Goal: Transaction & Acquisition: Subscribe to service/newsletter

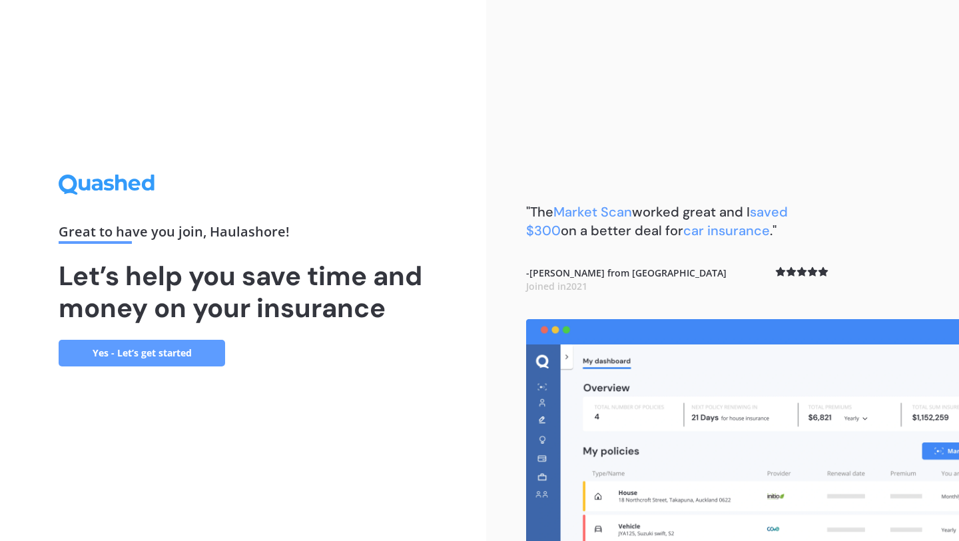
click at [202, 353] on link "Yes - Let’s get started" at bounding box center [142, 353] width 166 height 27
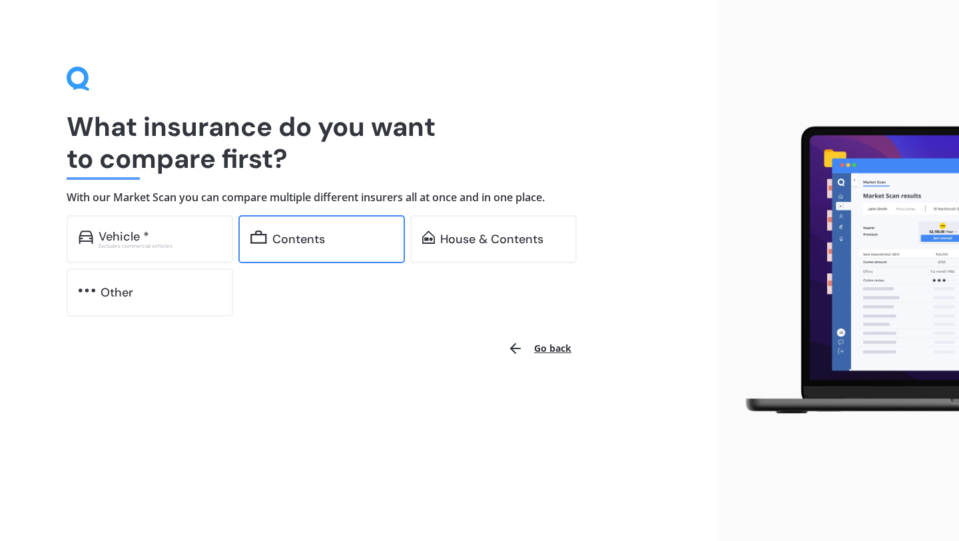
click at [322, 228] on div "Contents" at bounding box center [321, 239] width 166 height 48
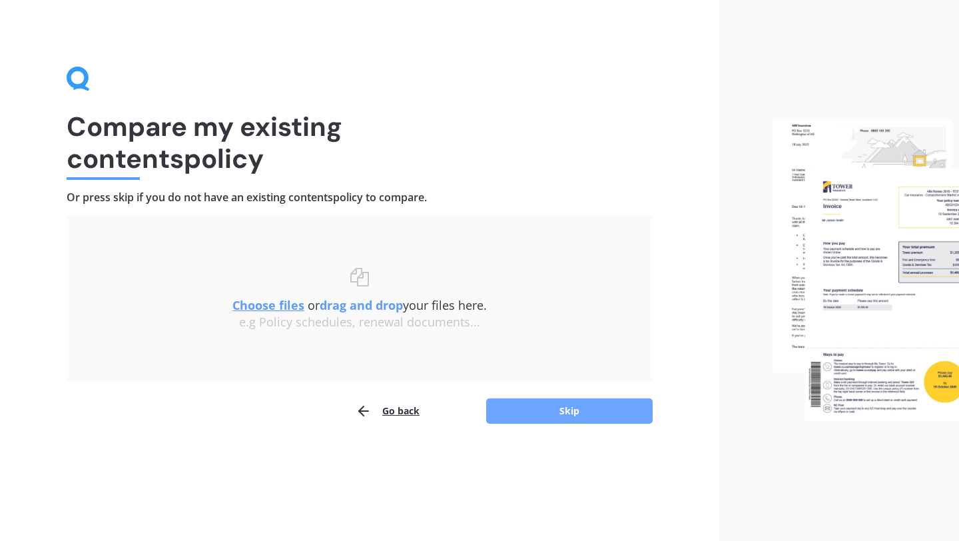
click at [569, 412] on button "Skip" at bounding box center [569, 410] width 166 height 25
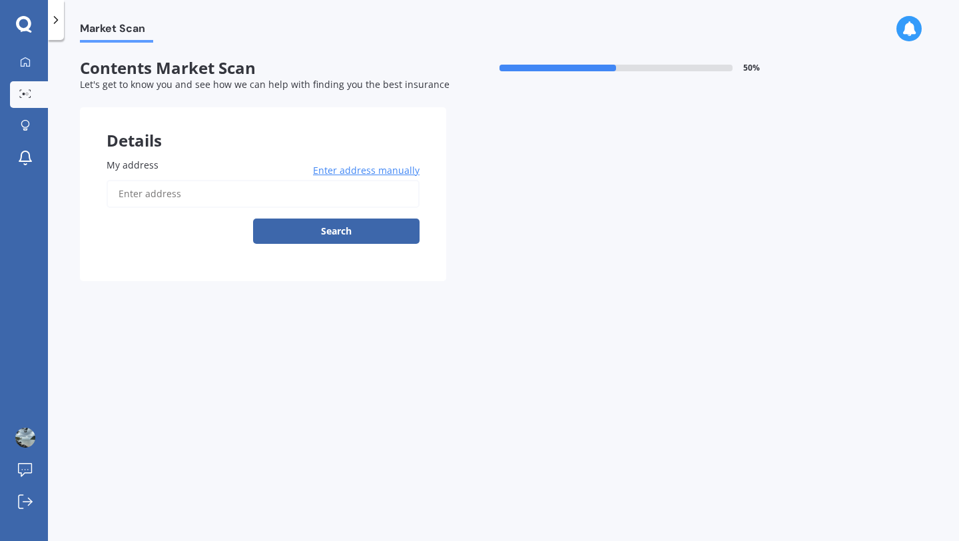
click at [312, 200] on input "My address" at bounding box center [263, 194] width 313 height 28
type input "[STREET_ADDRESS]"
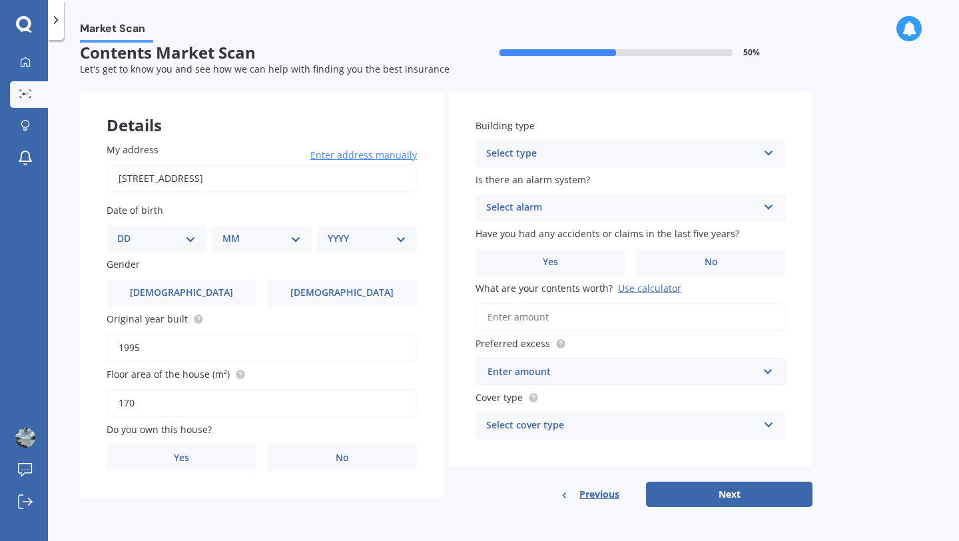
scroll to position [18, 0]
click at [193, 237] on select "DD 01 02 03 04 05 06 07 08 09 10 11 12 13 14 15 16 17 18 19 20 21 22 23 24 25 2…" at bounding box center [156, 237] width 79 height 15
select select "07"
click at [128, 230] on select "DD 01 02 03 04 05 06 07 08 09 10 11 12 13 14 15 16 17 18 19 20 21 22 23 24 25 2…" at bounding box center [156, 237] width 79 height 15
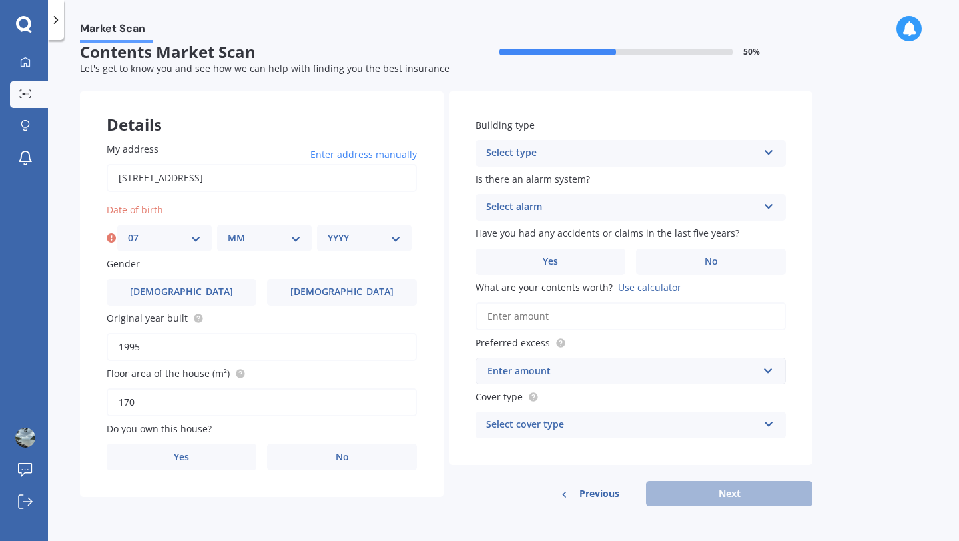
click at [271, 233] on select "MM 01 02 03 04 05 06 07 08 09 10 11 12" at bounding box center [264, 237] width 73 height 15
select select "09"
click at [228, 230] on select "MM 01 02 03 04 05 06 07 08 09 10 11 12" at bounding box center [264, 237] width 73 height 15
click at [361, 232] on select "YYYY 2009 2008 2007 2006 2005 2004 2003 2002 2001 2000 1999 1998 1997 1996 1995…" at bounding box center [364, 237] width 73 height 15
select select "1985"
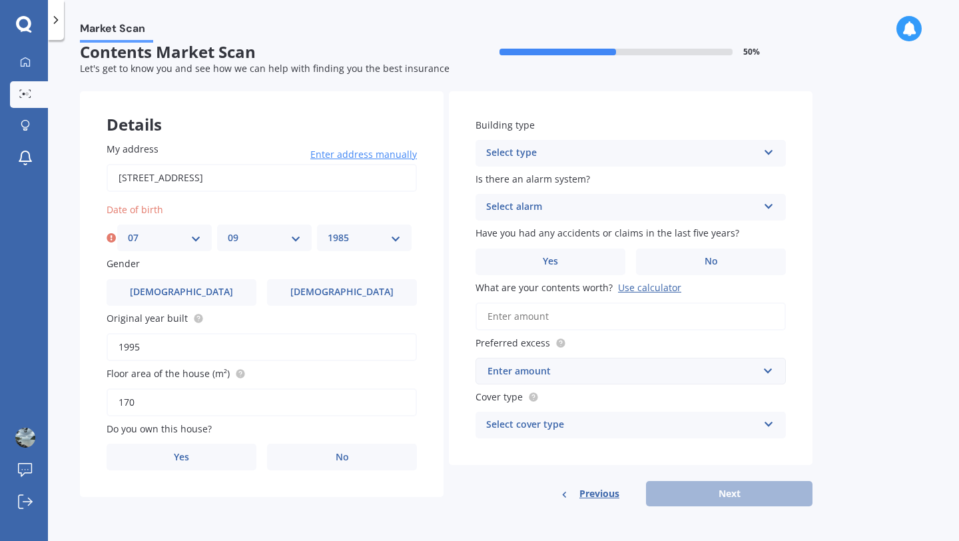
click at [328, 230] on select "YYYY 2009 2008 2007 2006 2005 2004 2003 2002 2001 2000 1999 1998 1997 1996 1995…" at bounding box center [364, 237] width 73 height 15
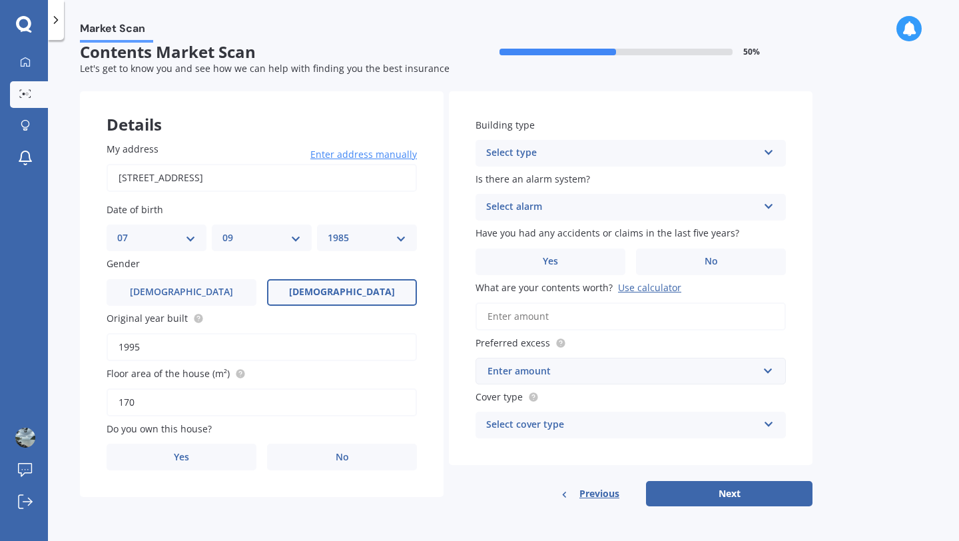
click at [322, 279] on label "[DEMOGRAPHIC_DATA]" at bounding box center [342, 292] width 150 height 27
click at [0, 0] on input "[DEMOGRAPHIC_DATA]" at bounding box center [0, 0] width 0 height 0
click at [219, 344] on input "1995" at bounding box center [262, 347] width 310 height 28
click at [308, 455] on label "No" at bounding box center [342, 456] width 150 height 27
click at [0, 0] on input "No" at bounding box center [0, 0] width 0 height 0
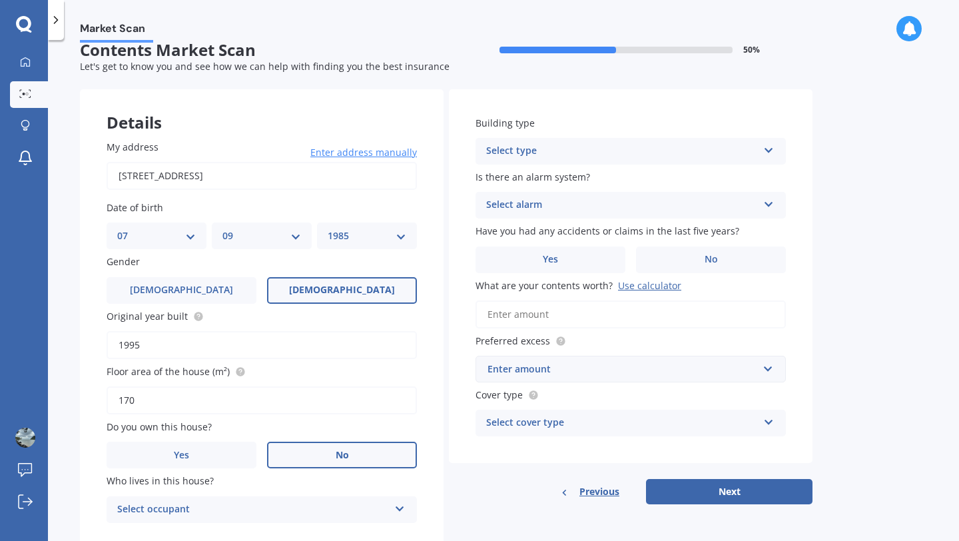
scroll to position [63, 0]
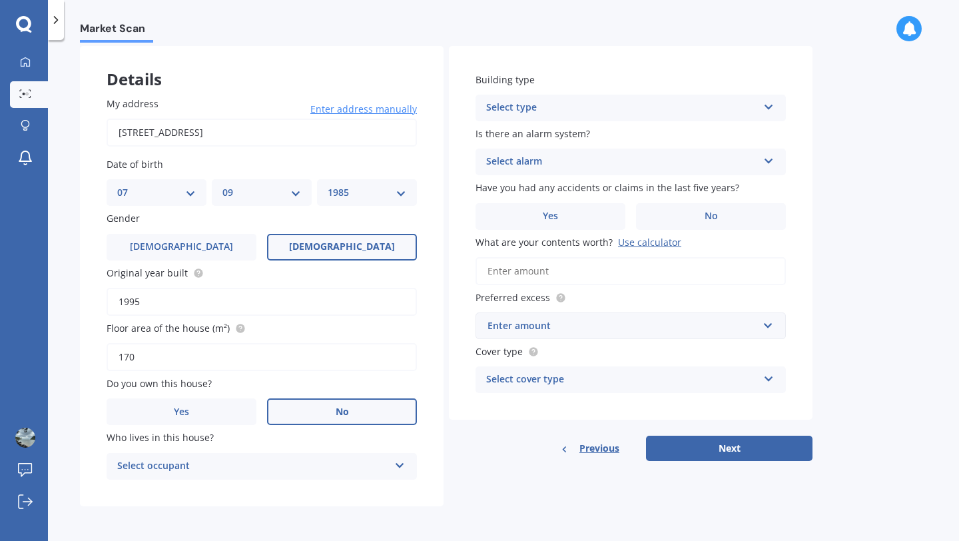
click at [306, 463] on div "Select occupant" at bounding box center [253, 466] width 272 height 16
click at [305, 467] on div "Tenant" at bounding box center [253, 466] width 272 height 16
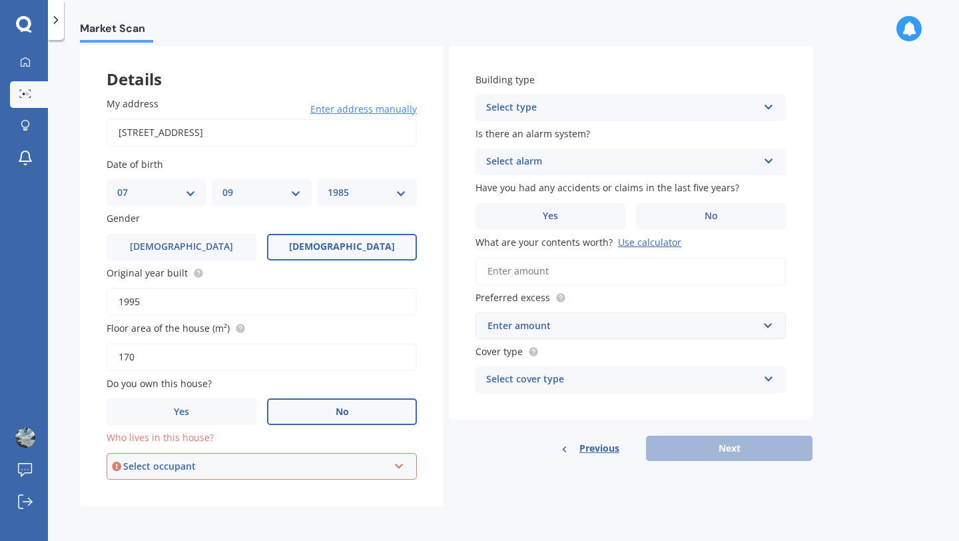
click at [305, 467] on div "Select occupant" at bounding box center [255, 466] width 265 height 15
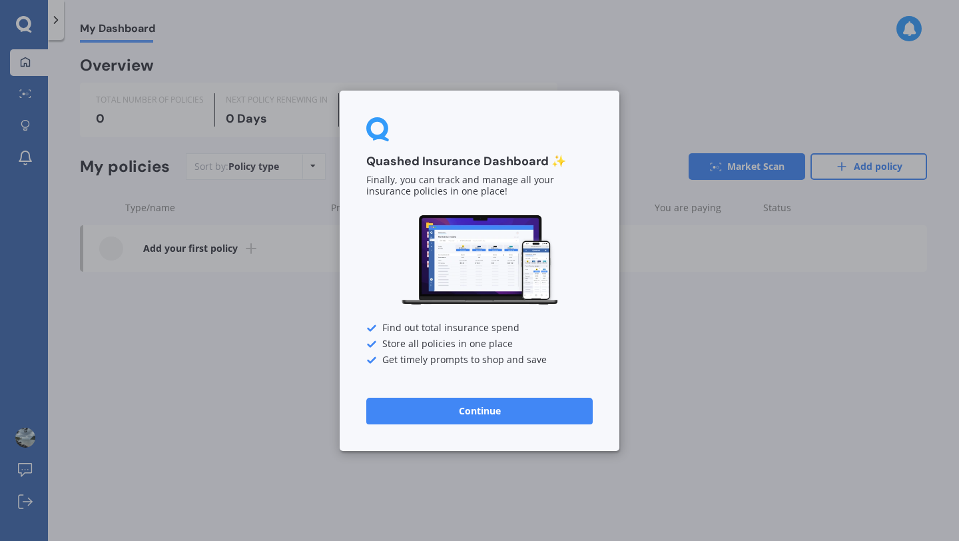
click at [538, 403] on button "Continue" at bounding box center [479, 410] width 226 height 27
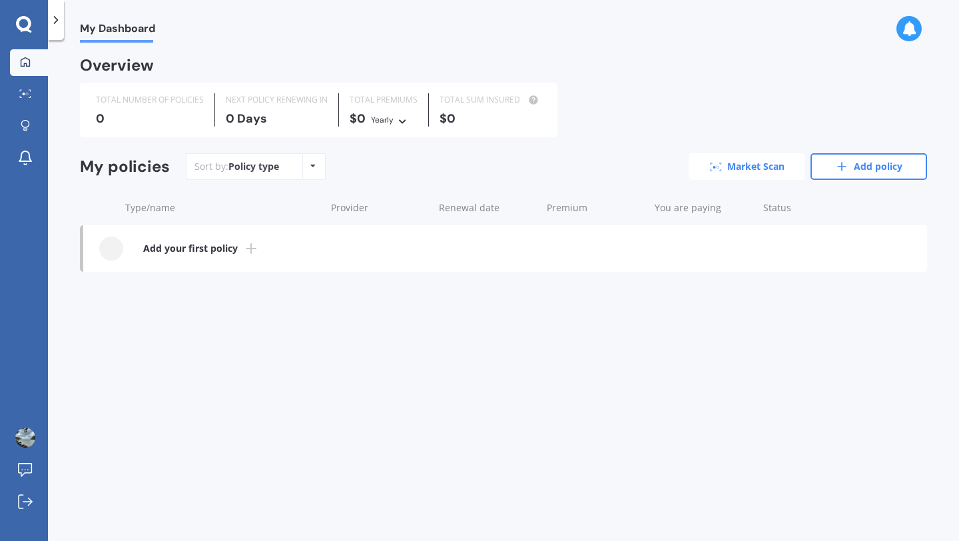
click at [718, 162] on icon at bounding box center [716, 166] width 12 height 9
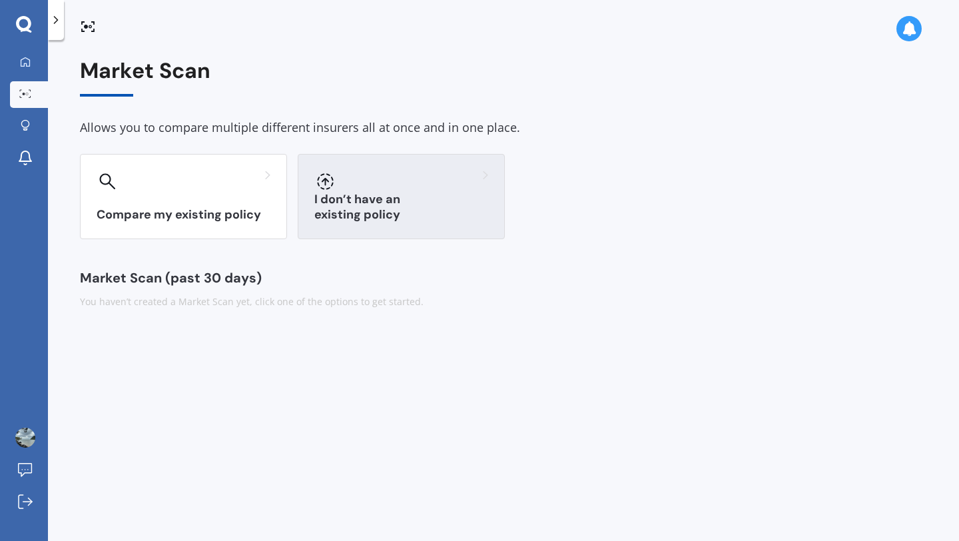
click at [379, 183] on div at bounding box center [401, 180] width 174 height 21
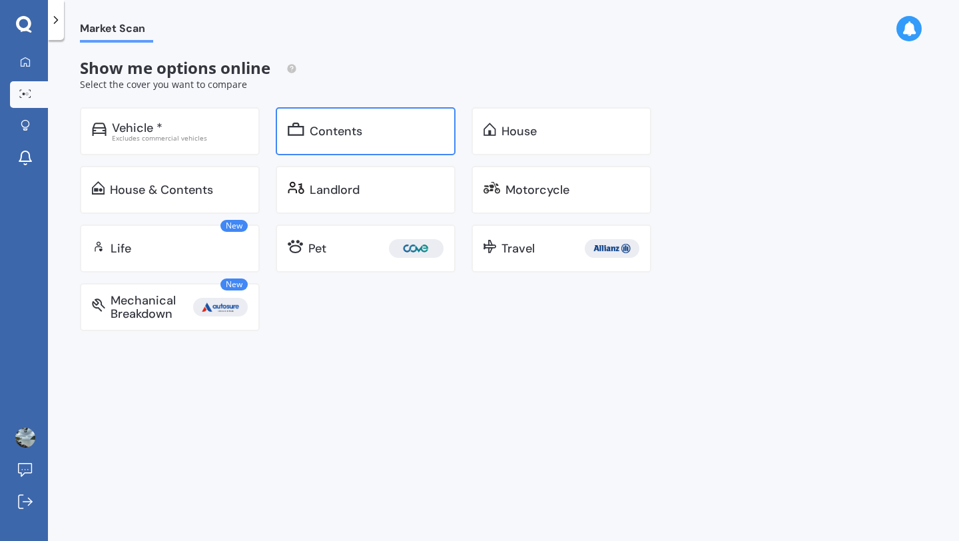
click at [359, 135] on div "Contents" at bounding box center [336, 130] width 53 height 13
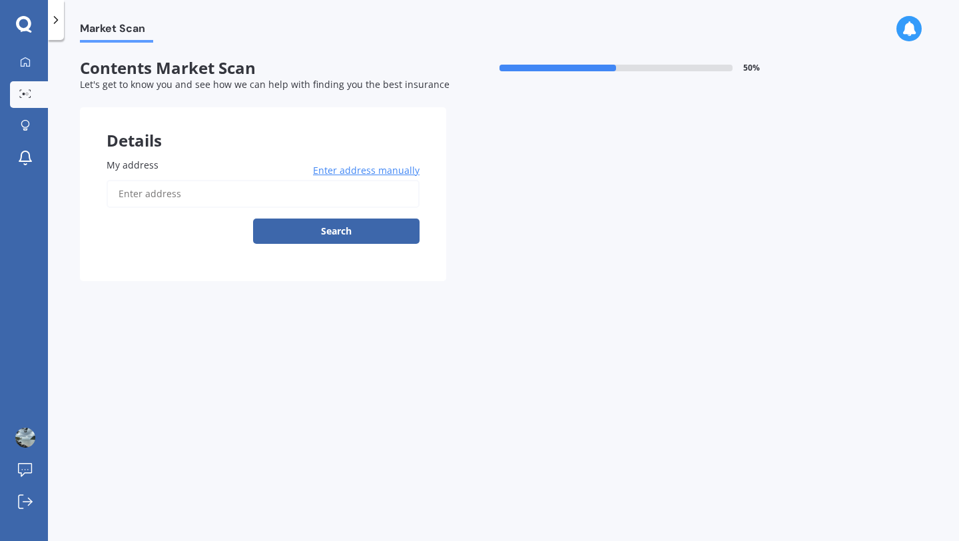
click at [320, 195] on input "My address" at bounding box center [263, 194] width 313 height 28
type input "[GEOGRAPHIC_DATA] - [GEOGRAPHIC_DATA], [GEOGRAPHIC_DATA]"
